Goal: Task Accomplishment & Management: Manage account settings

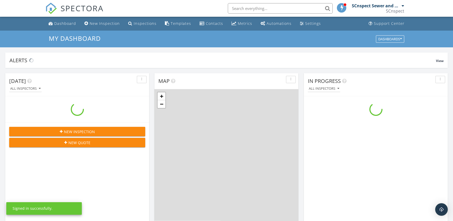
scroll to position [477, 453]
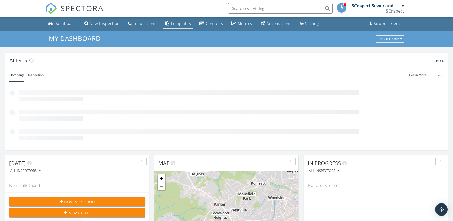
click at [172, 23] on div "Templates" at bounding box center [180, 23] width 20 height 5
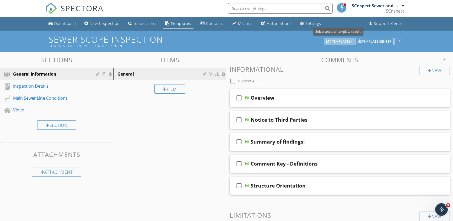
click at [334, 42] on div "My Templates" at bounding box center [339, 42] width 26 height 4
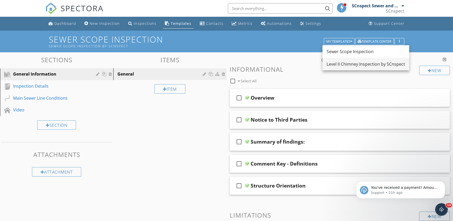
click at [371, 64] on div "Level II Chimney Inspection by SCnspect" at bounding box center [365, 64] width 78 height 6
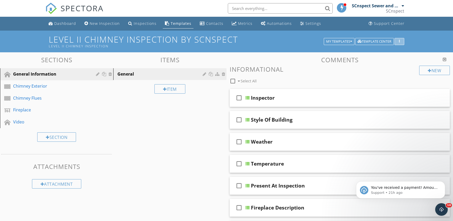
click at [400, 40] on div "button" at bounding box center [399, 42] width 5 height 4
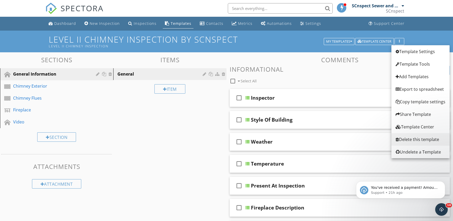
click at [430, 139] on div "Delete this template" at bounding box center [420, 139] width 50 height 6
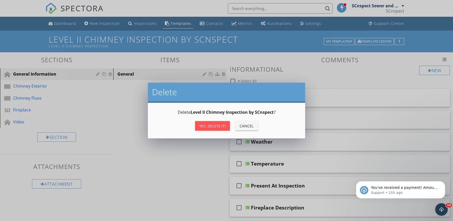
click at [213, 125] on div "Yes, Delete it!" at bounding box center [212, 125] width 26 height 5
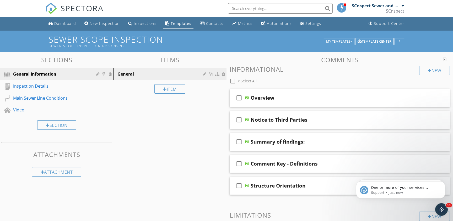
click at [401, 6] on div "SCnspect Sewer and Chimney Inspections" at bounding box center [377, 5] width 52 height 5
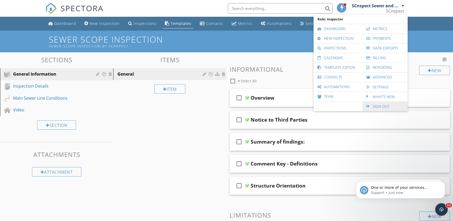
click at [378, 106] on link "Sign Out" at bounding box center [385, 106] width 40 height 9
